Goal: Transaction & Acquisition: Purchase product/service

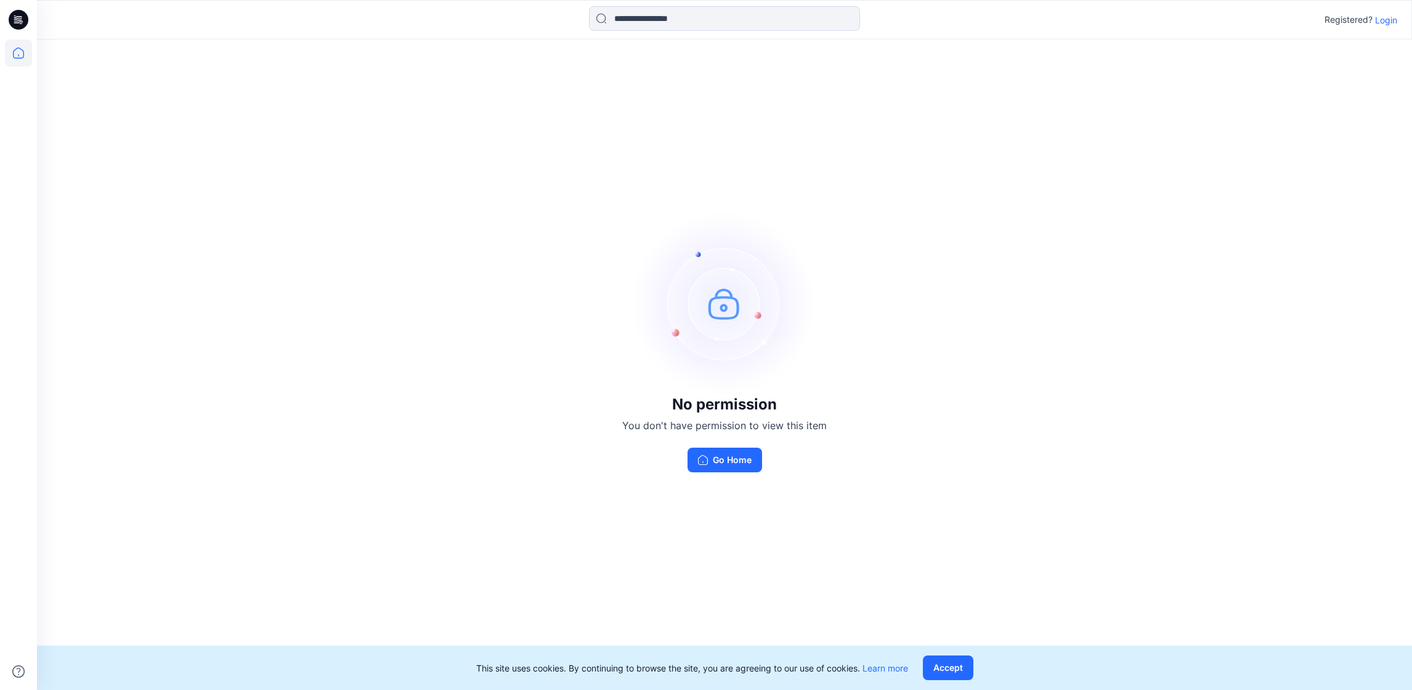
click at [20, 62] on icon at bounding box center [18, 52] width 27 height 27
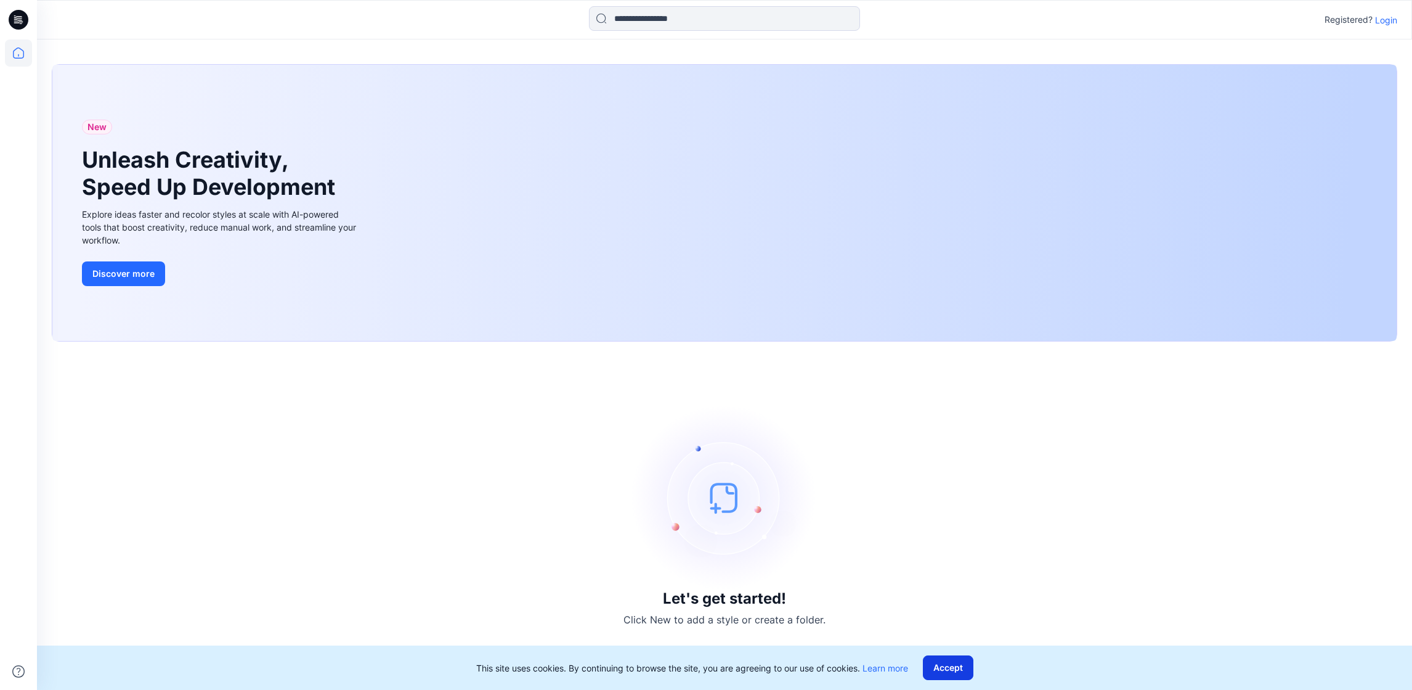
click at [968, 669] on button "Accept" at bounding box center [948, 667] width 51 height 25
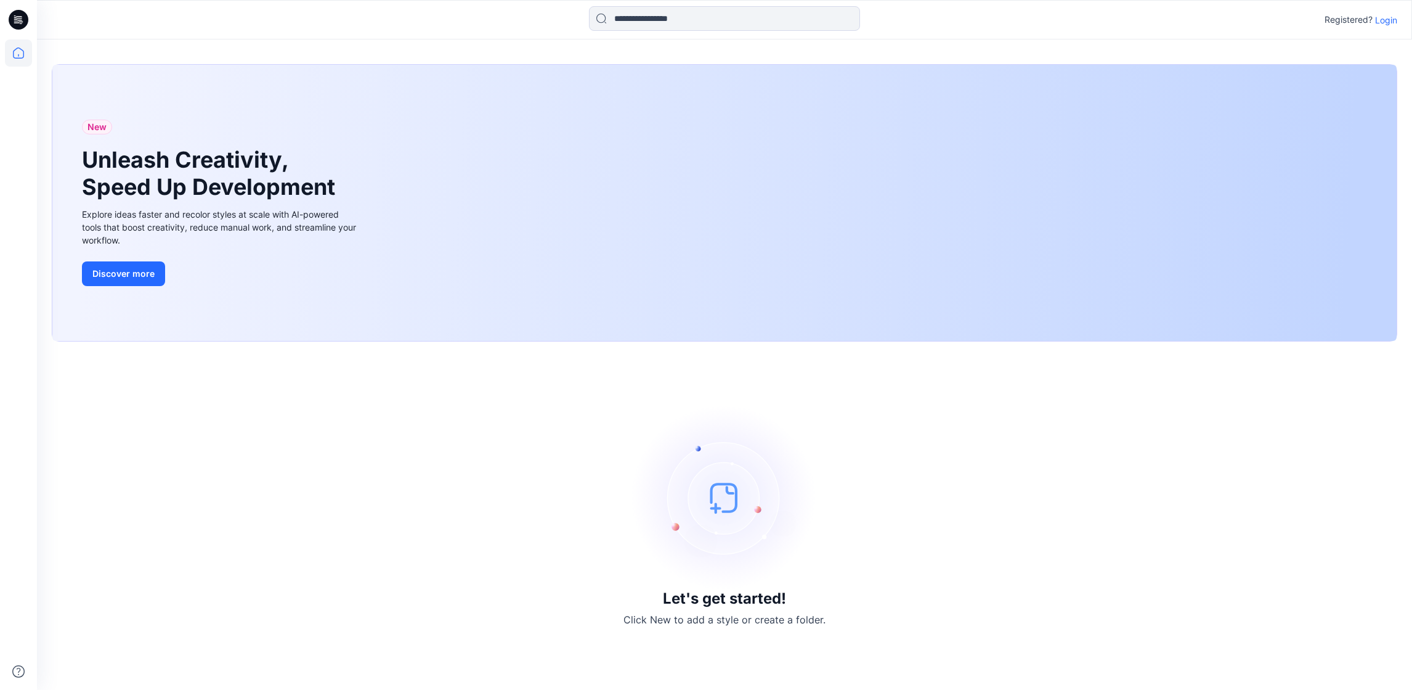
click at [18, 52] on icon at bounding box center [18, 52] width 27 height 27
click at [19, 25] on icon at bounding box center [19, 20] width 20 height 20
click at [23, 54] on icon at bounding box center [18, 52] width 11 height 11
click at [1392, 14] on p "Login" at bounding box center [1387, 20] width 22 height 13
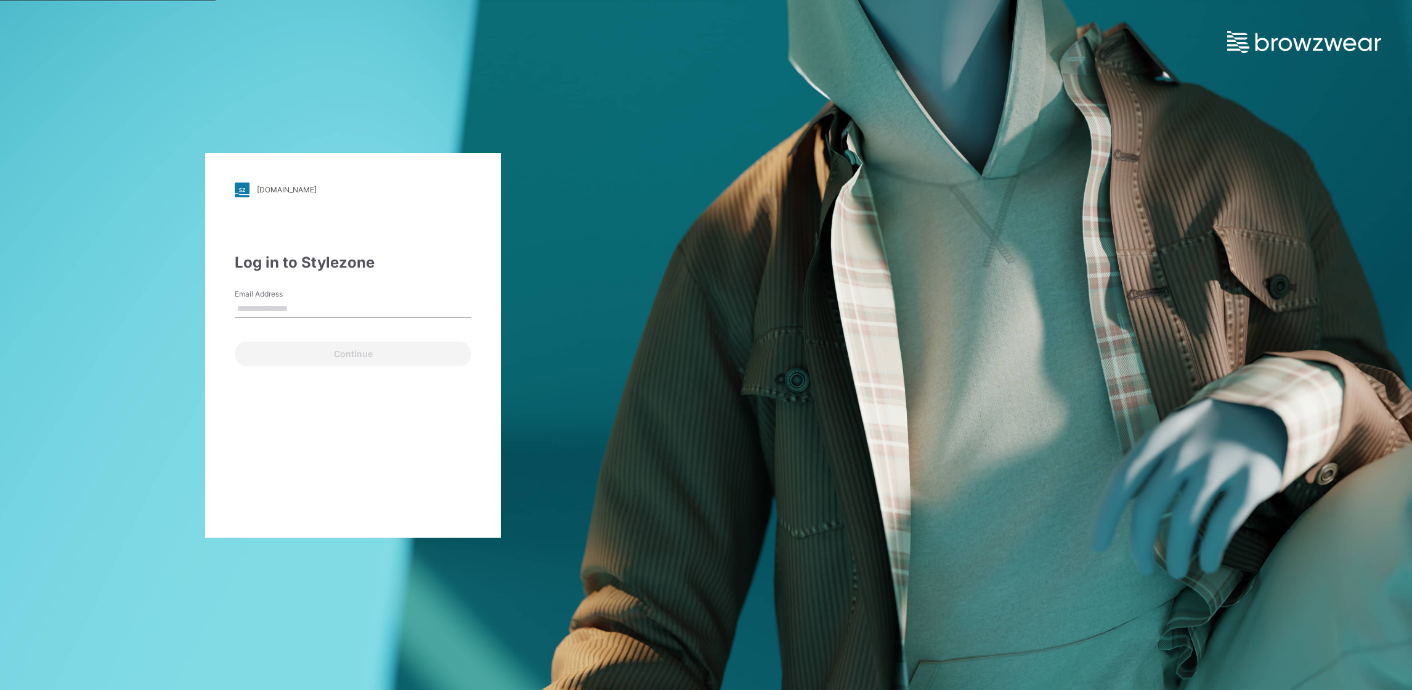
click at [295, 303] on input "Email Address" at bounding box center [353, 309] width 237 height 18
type input "**********"
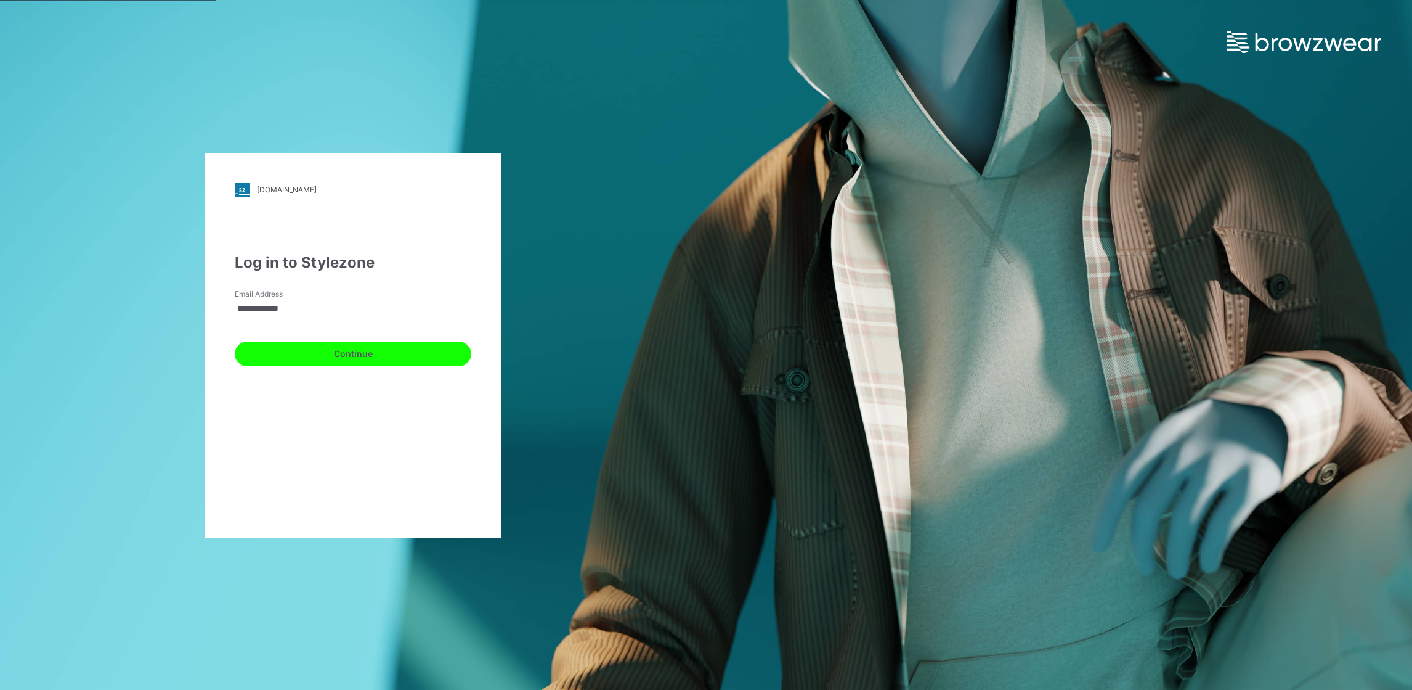
click at [248, 359] on button "Continue" at bounding box center [353, 353] width 237 height 25
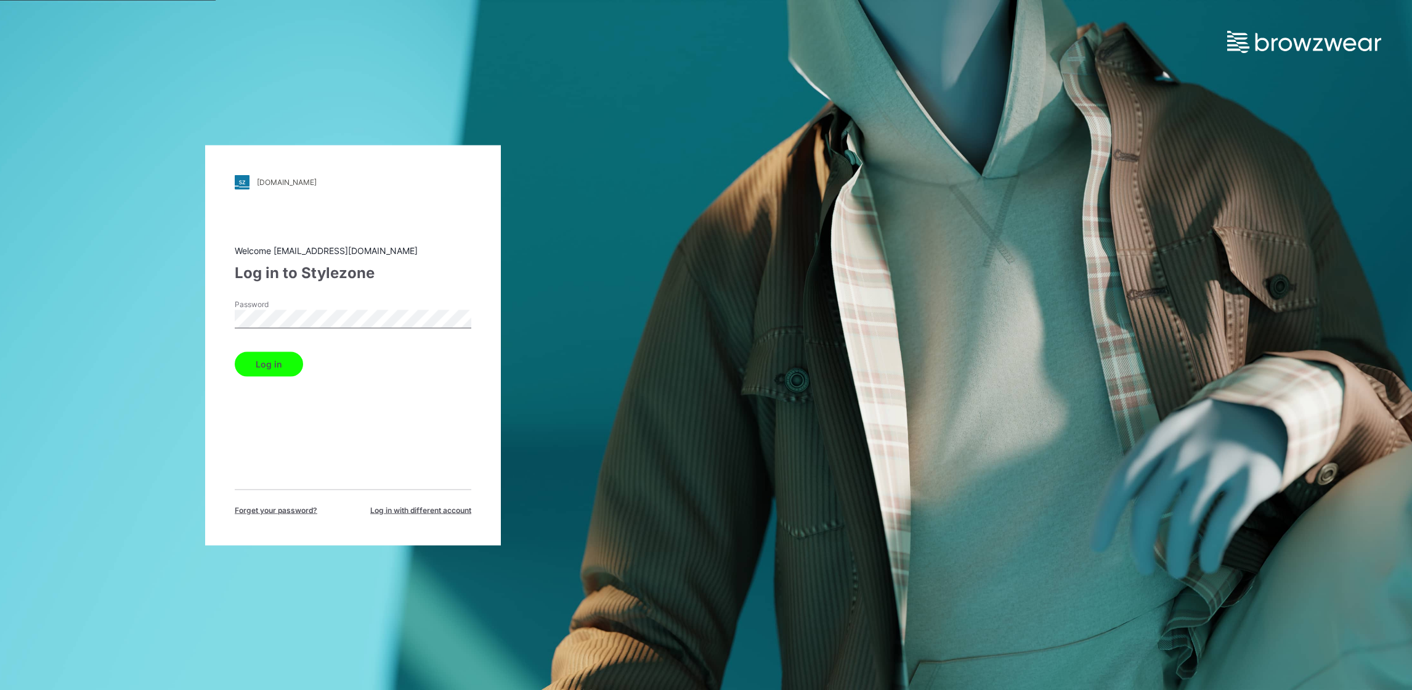
click at [235, 351] on button "Log in" at bounding box center [269, 363] width 68 height 25
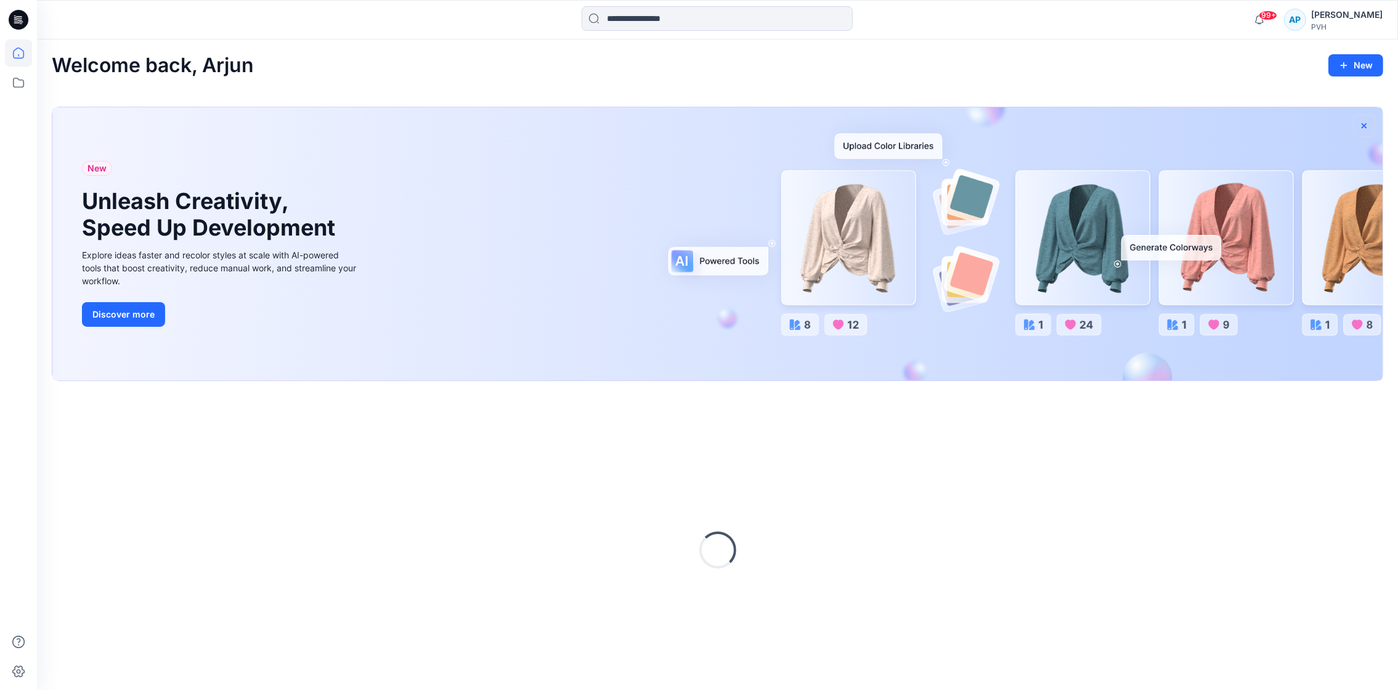
click at [1363, 129] on icon "button" at bounding box center [1364, 126] width 10 height 10
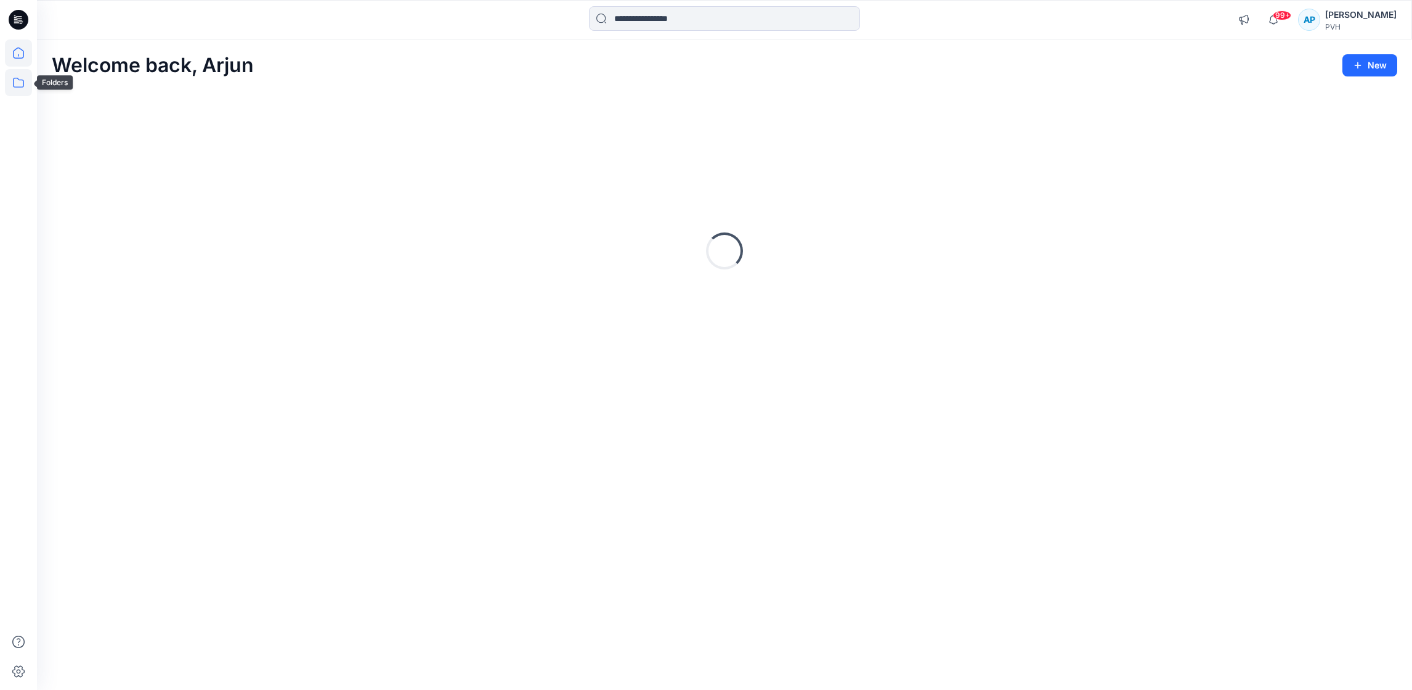
click at [20, 90] on icon at bounding box center [18, 82] width 27 height 27
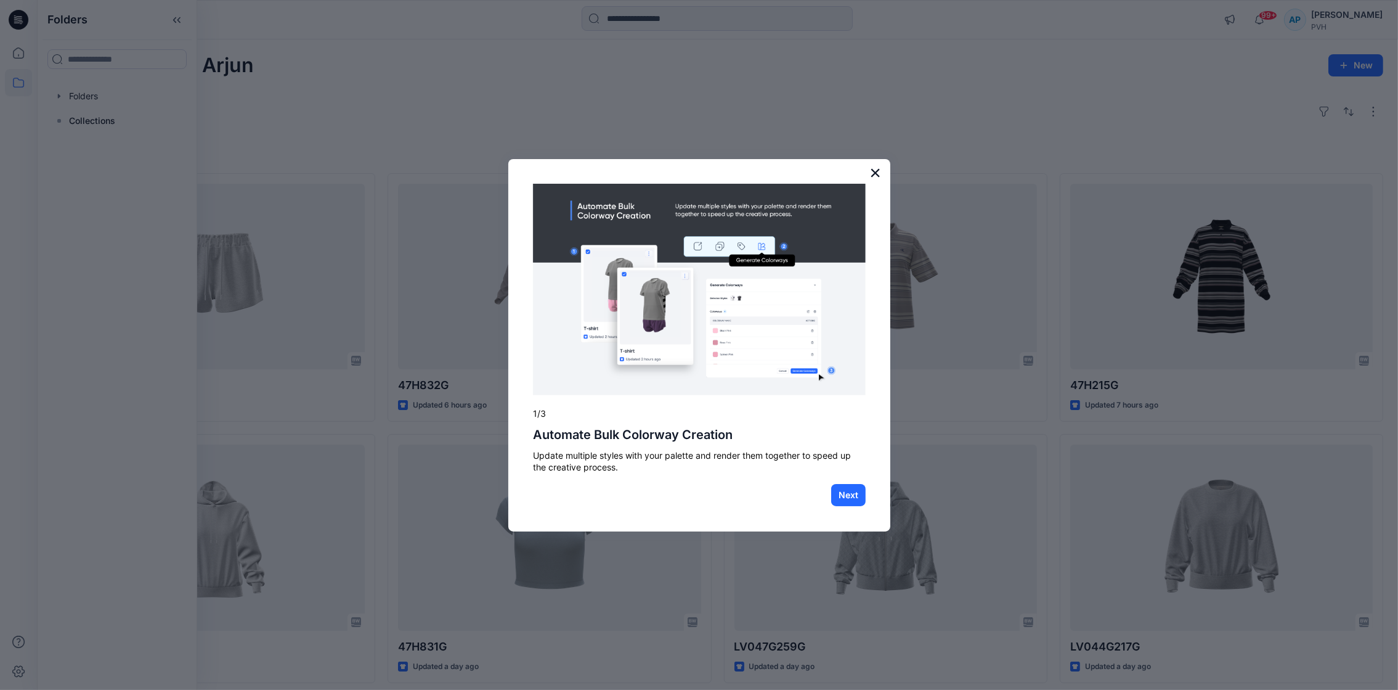
click at [873, 169] on button "×" at bounding box center [876, 173] width 12 height 20
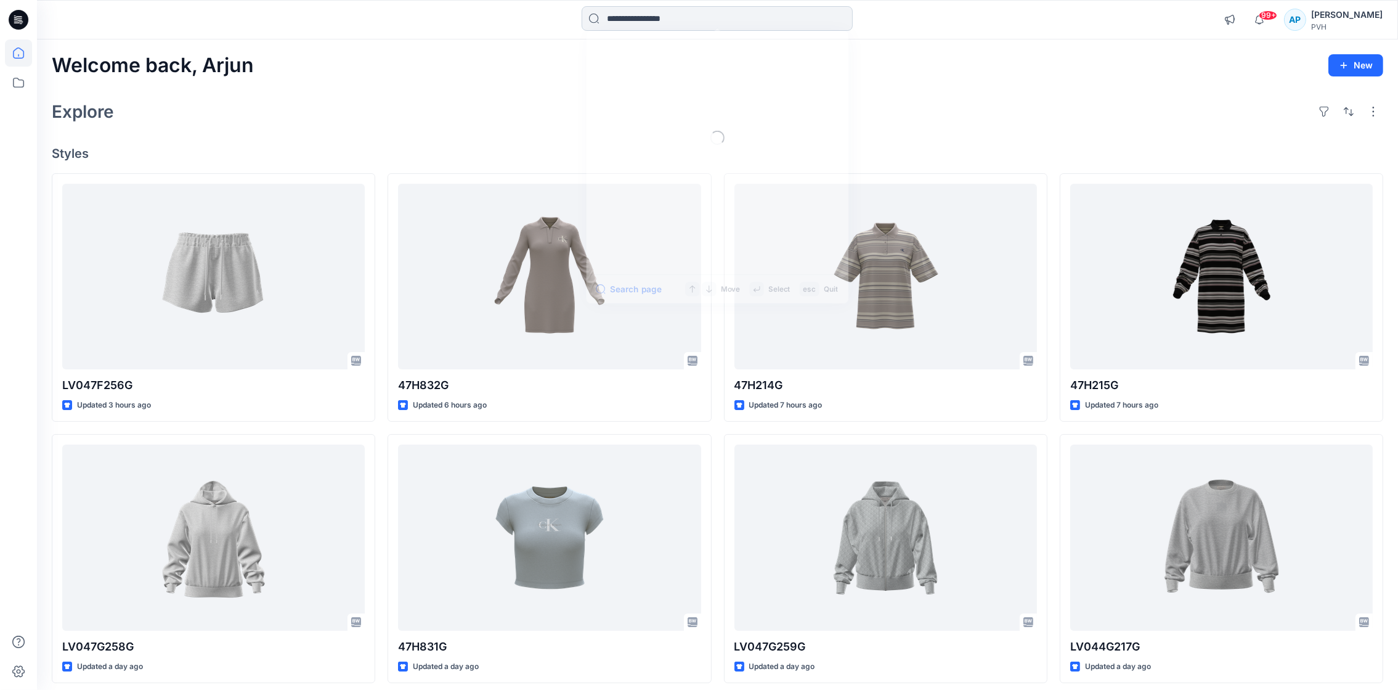
click at [652, 15] on input at bounding box center [717, 18] width 271 height 25
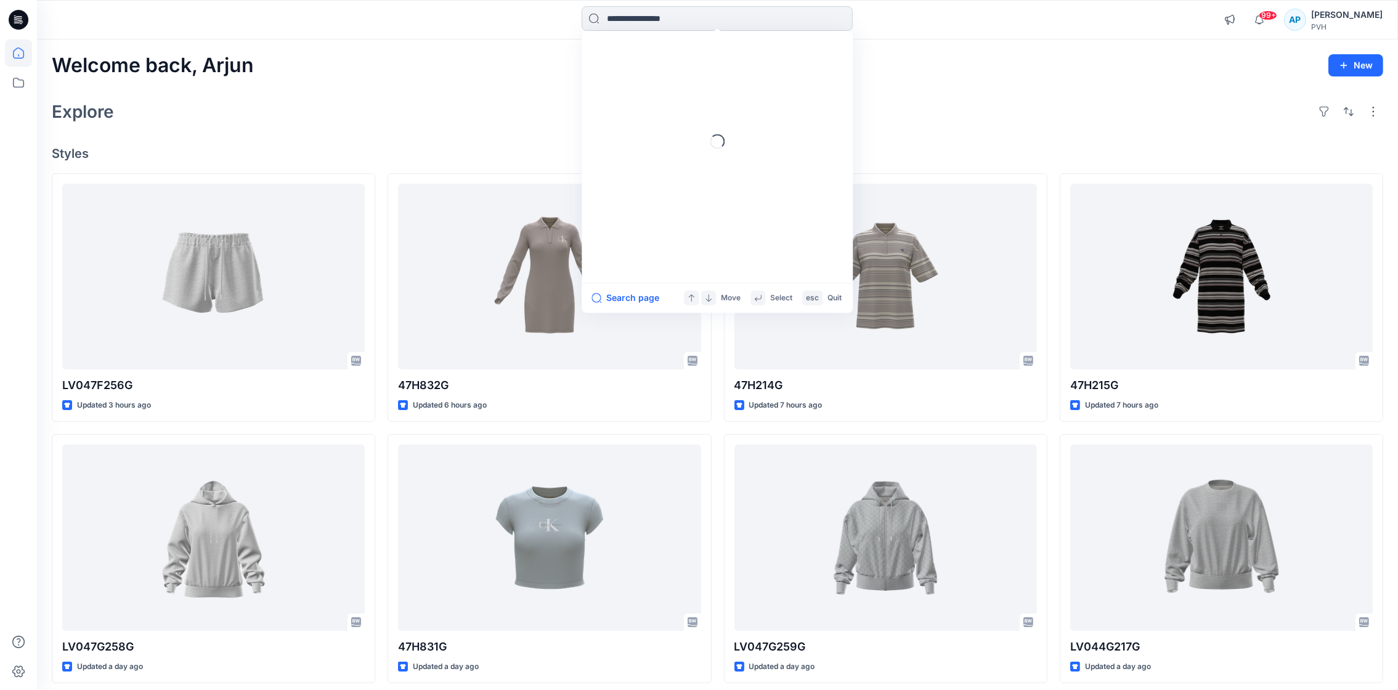
paste input "*******"
type input "*******"
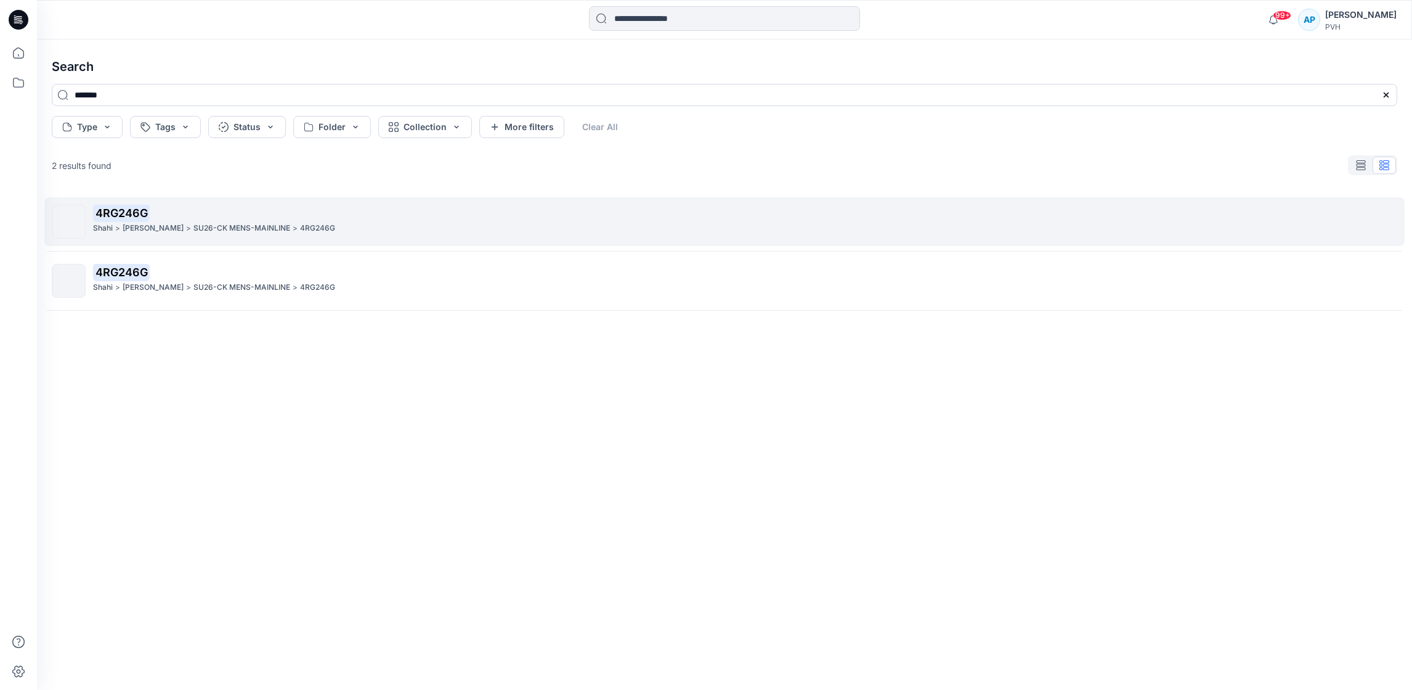
click at [167, 230] on div "[PERSON_NAME] >" at bounding box center [157, 228] width 68 height 13
